Goal: Information Seeking & Learning: Learn about a topic

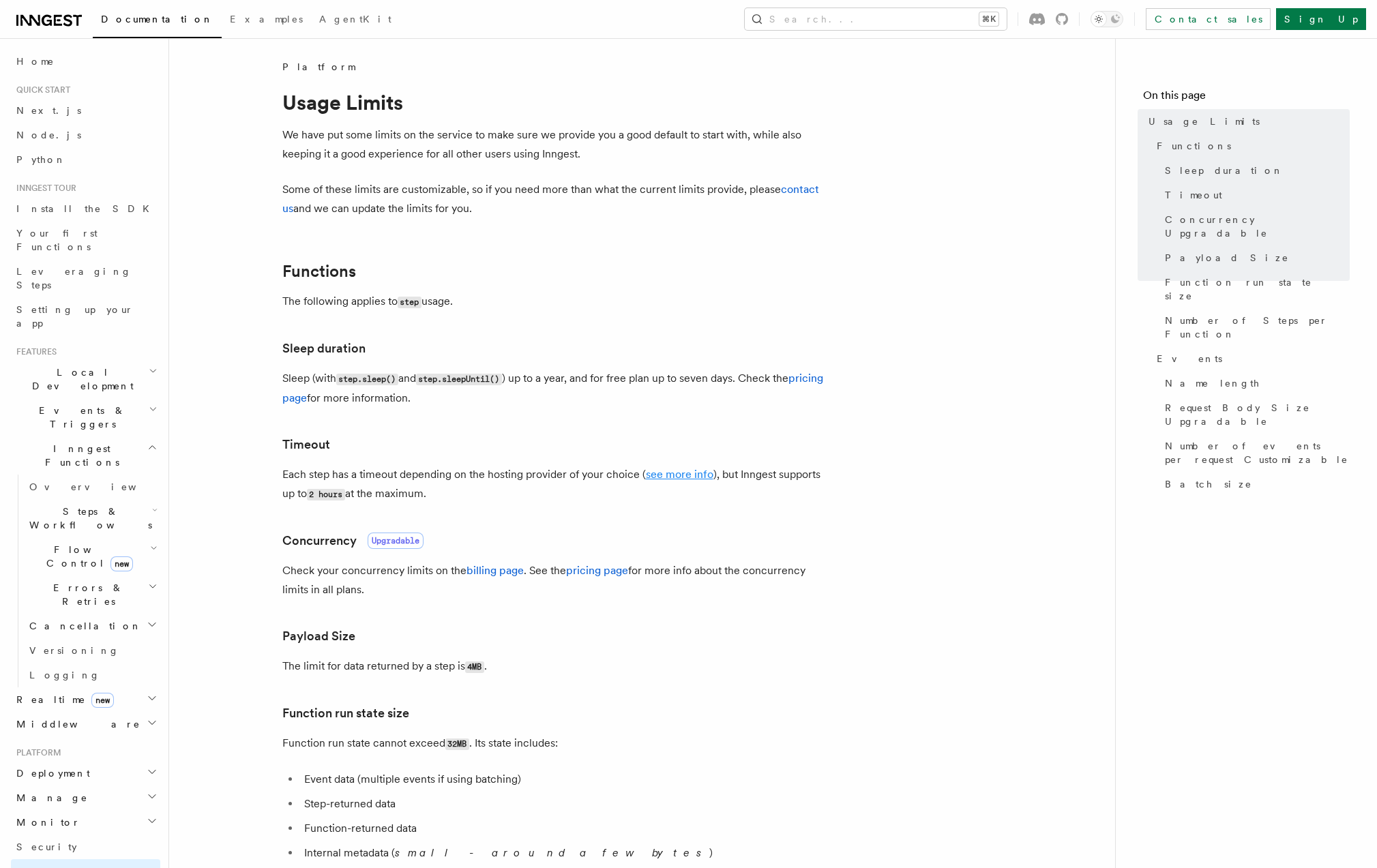
click at [686, 475] on link "see more info" at bounding box center [679, 474] width 68 height 13
click at [700, 474] on link "see more info" at bounding box center [679, 473] width 68 height 13
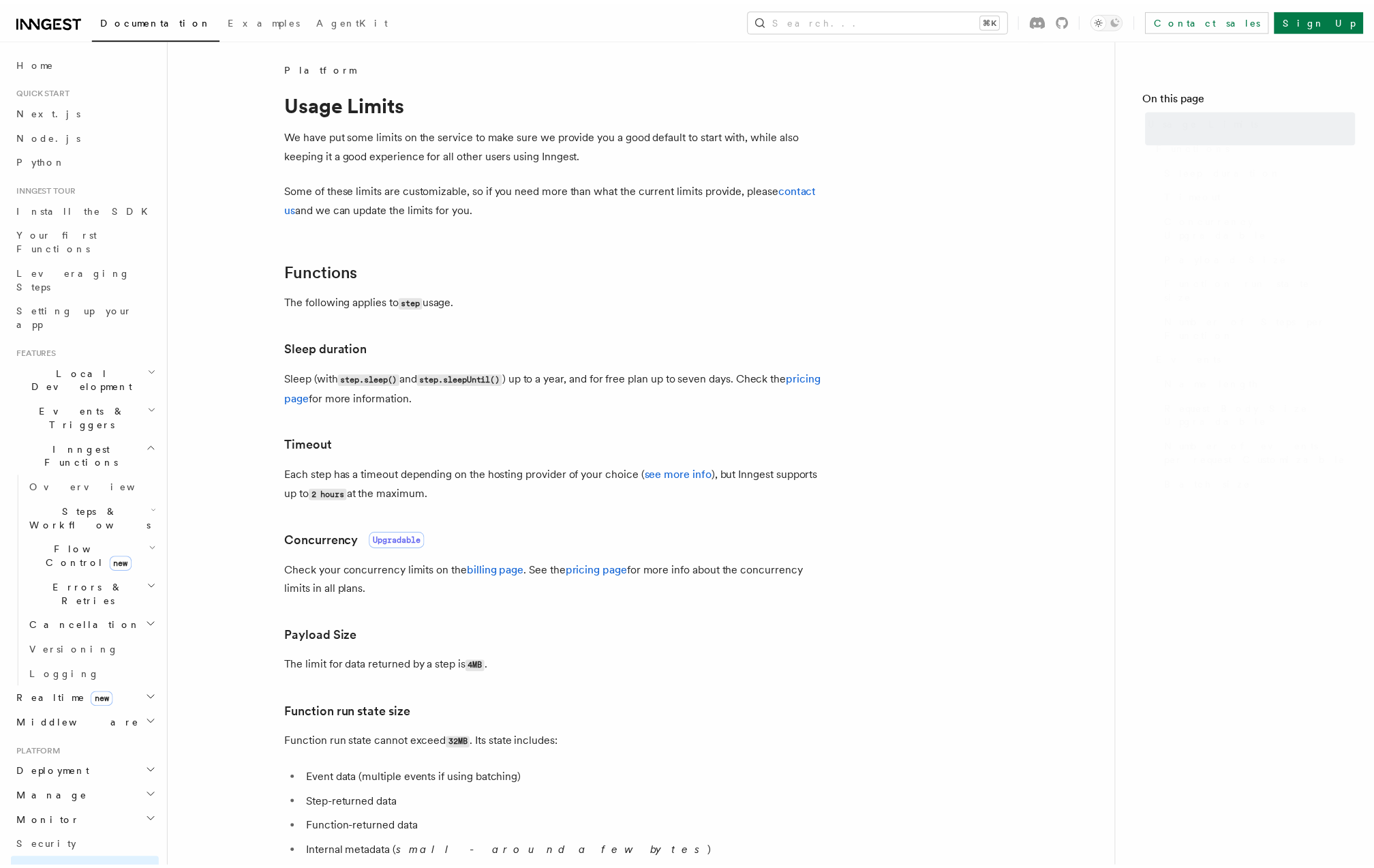
scroll to position [2, 0]
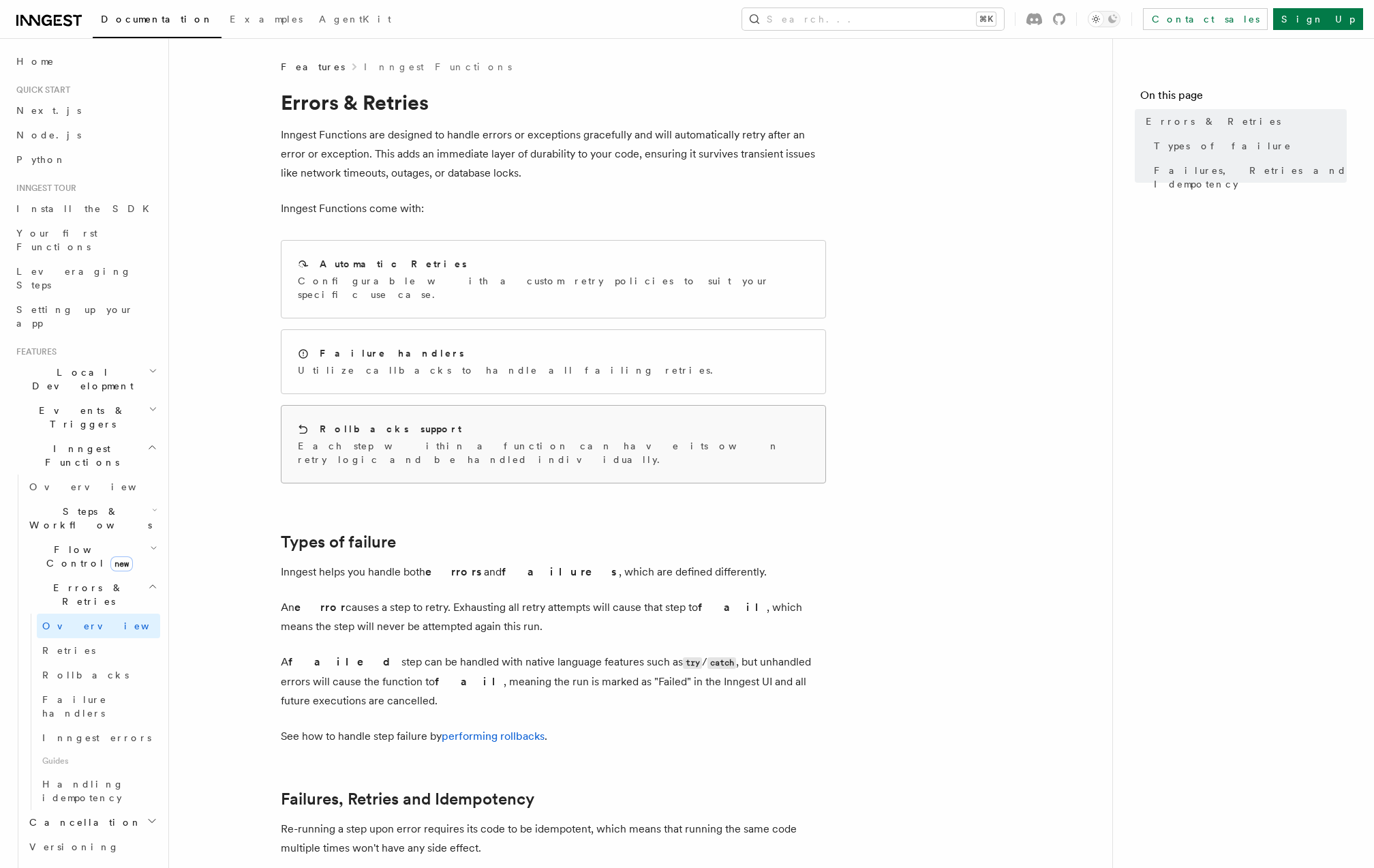
scroll to position [4, 0]
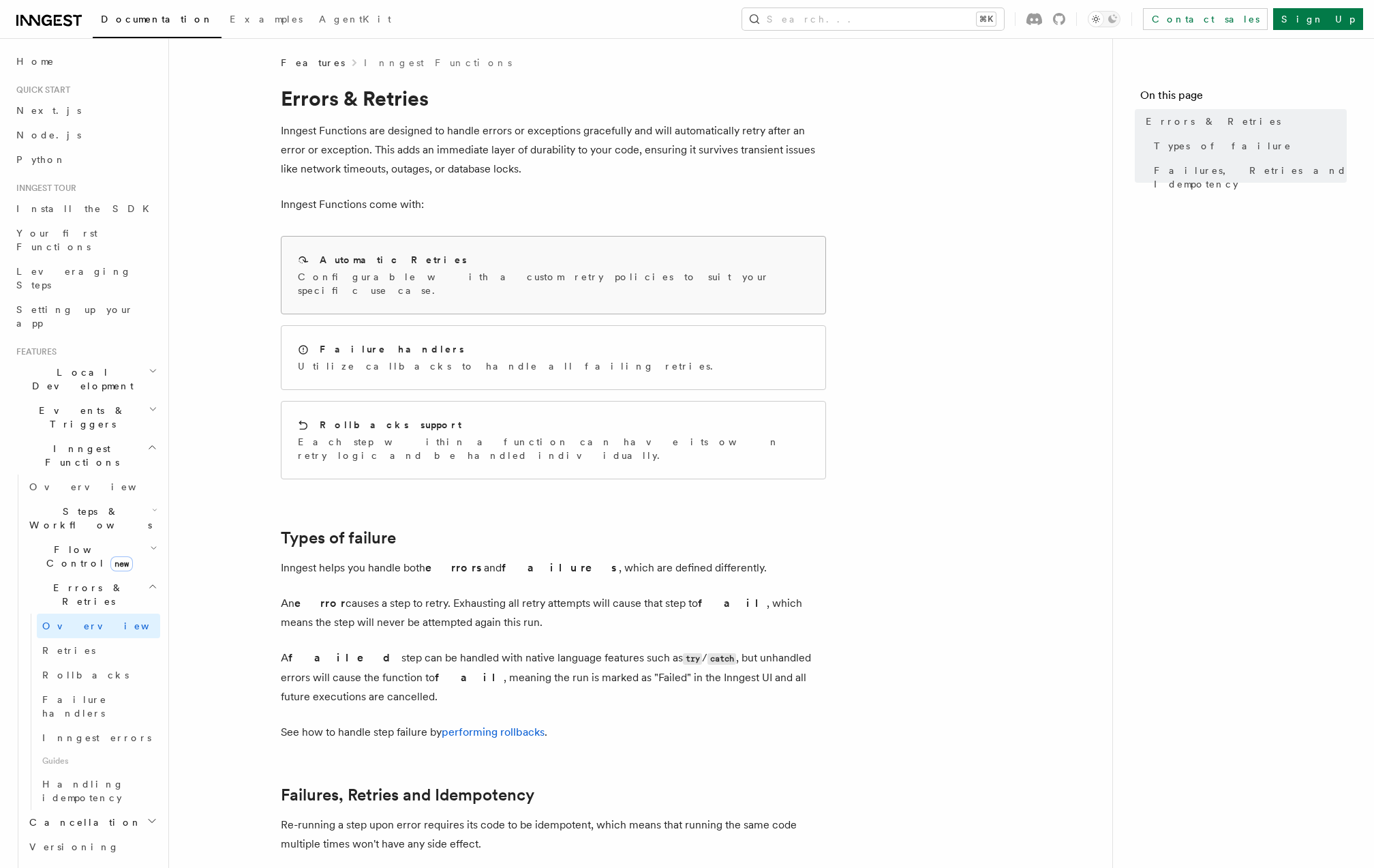
click at [440, 281] on p "Configurable with a custom retry policies to suit your specific use case." at bounding box center [554, 284] width 511 height 27
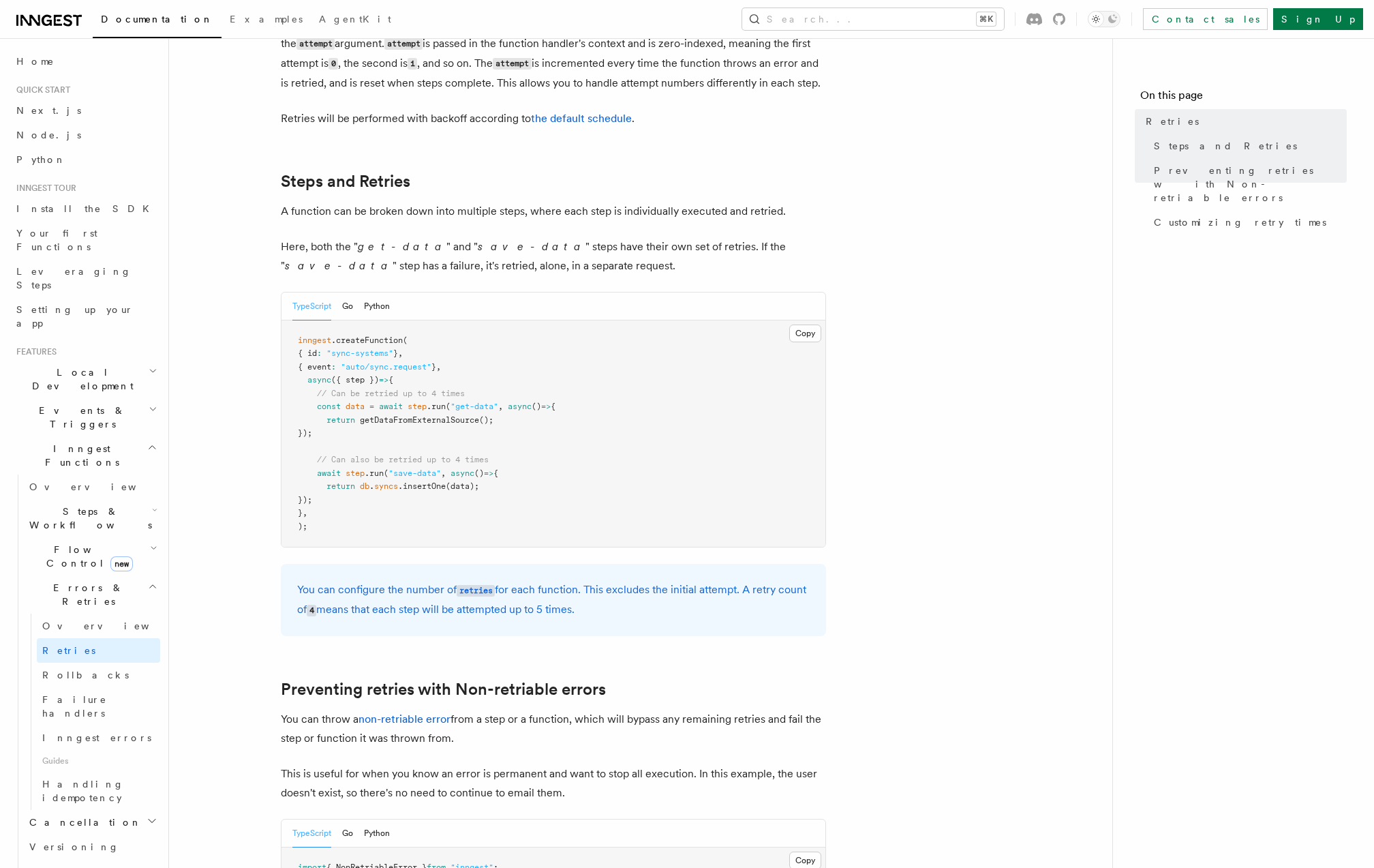
scroll to position [940, 0]
